Goal: Task Accomplishment & Management: Manage account settings

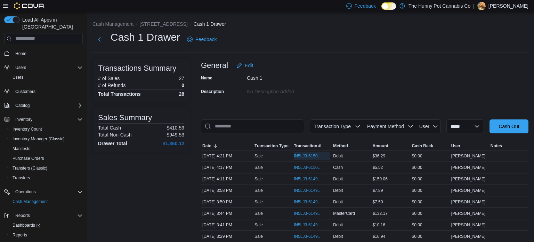
click at [307, 154] on span "IN5LJ3-6150078" at bounding box center [309, 156] width 30 height 6
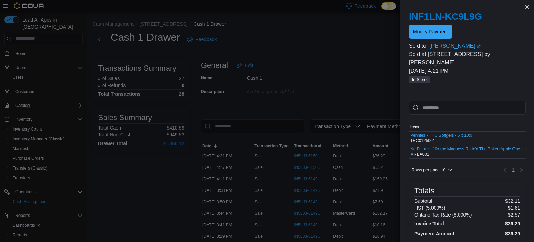
click at [441, 36] on span "Modify Payment" at bounding box center [430, 32] width 35 height 14
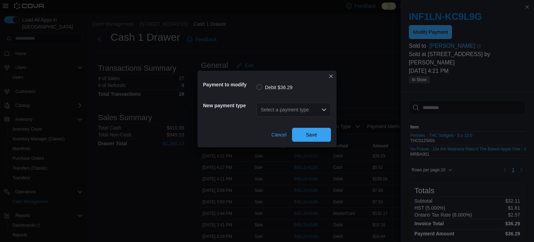
click at [313, 109] on div "Select a payment type" at bounding box center [294, 110] width 74 height 14
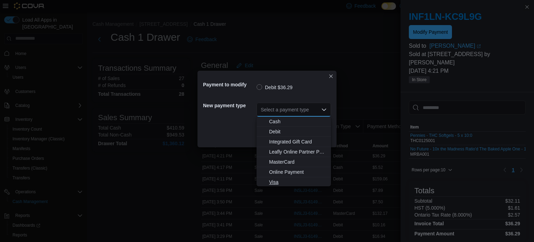
click at [278, 180] on span "Visa" at bounding box center [298, 181] width 58 height 7
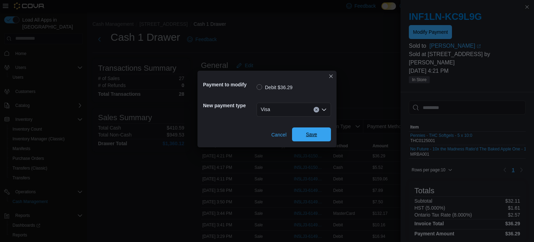
click at [307, 129] on span "Save" at bounding box center [311, 134] width 31 height 14
